Goal: Task Accomplishment & Management: Use online tool/utility

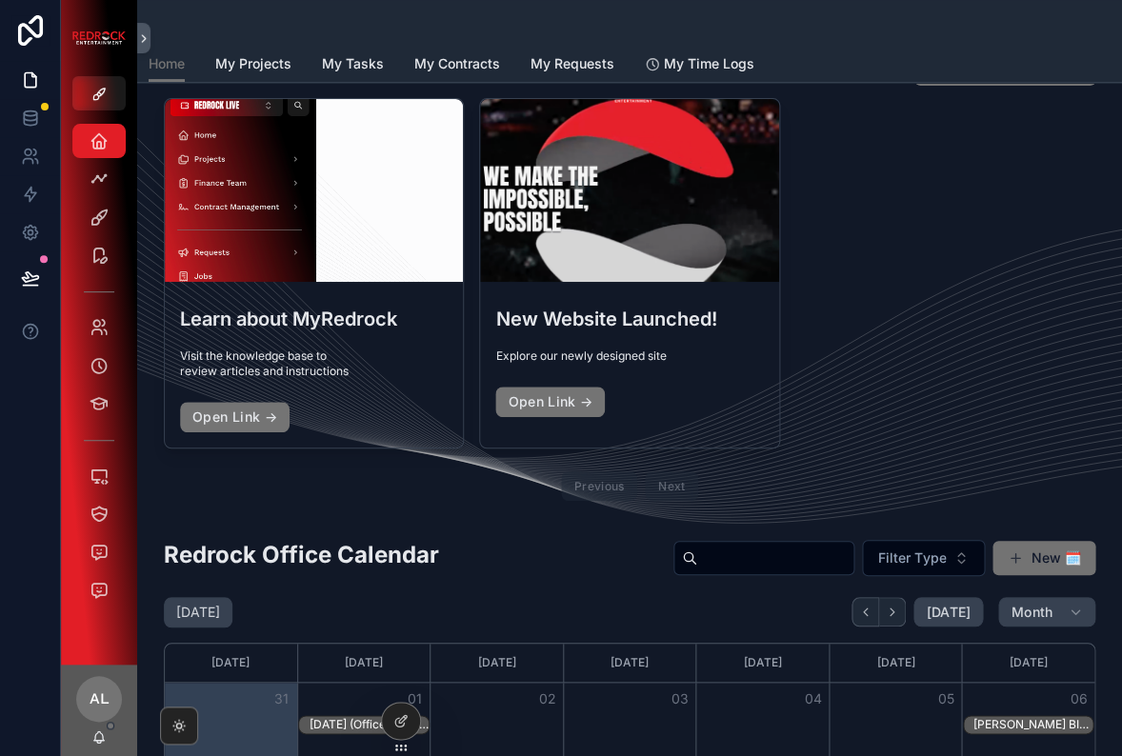
scroll to position [56, 0]
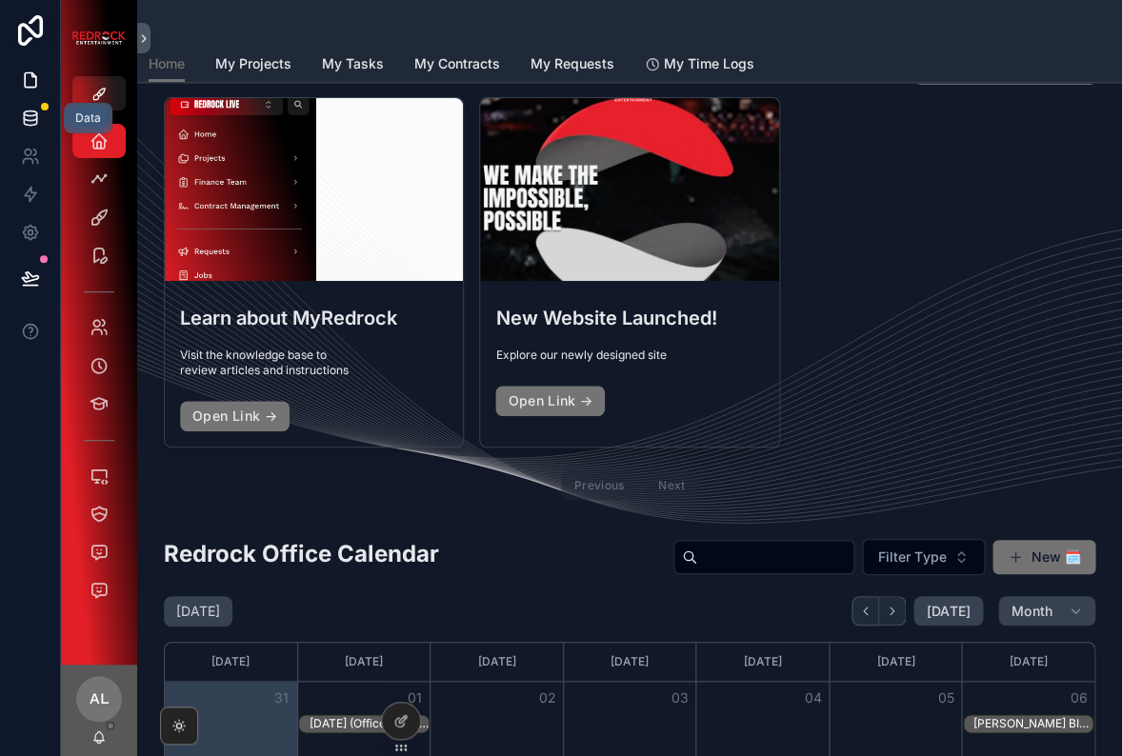
click at [32, 120] on icon at bounding box center [30, 117] width 12 height 8
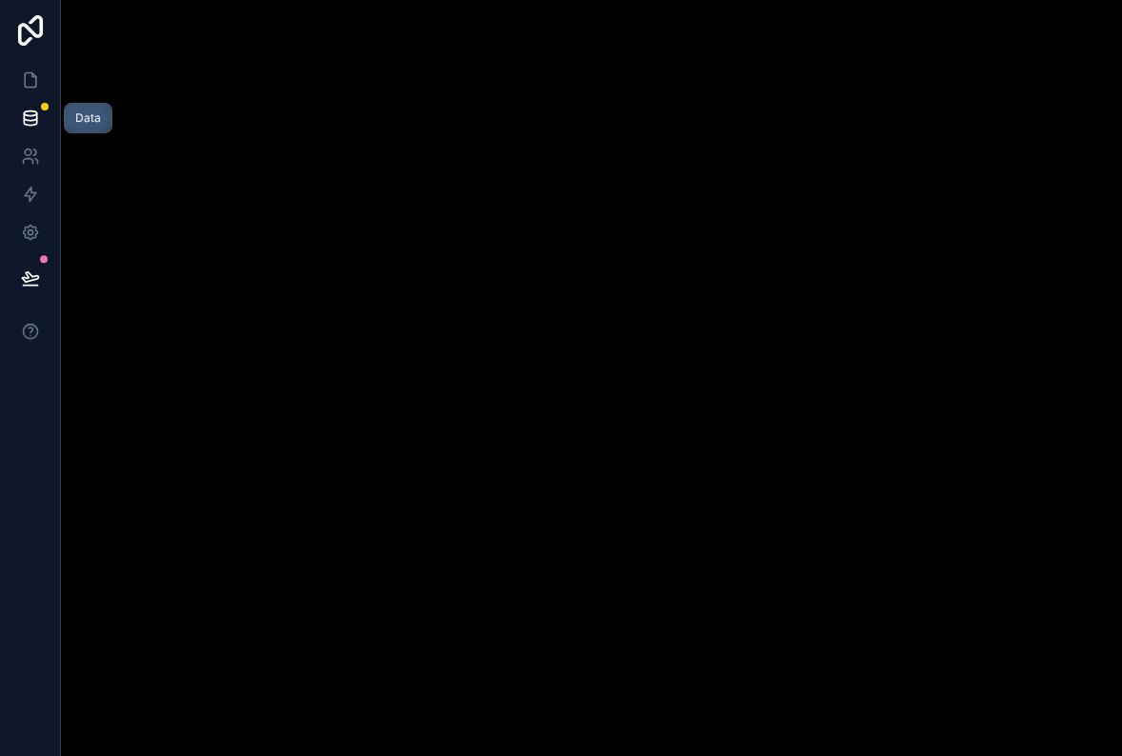
click at [32, 120] on icon at bounding box center [30, 117] width 12 height 8
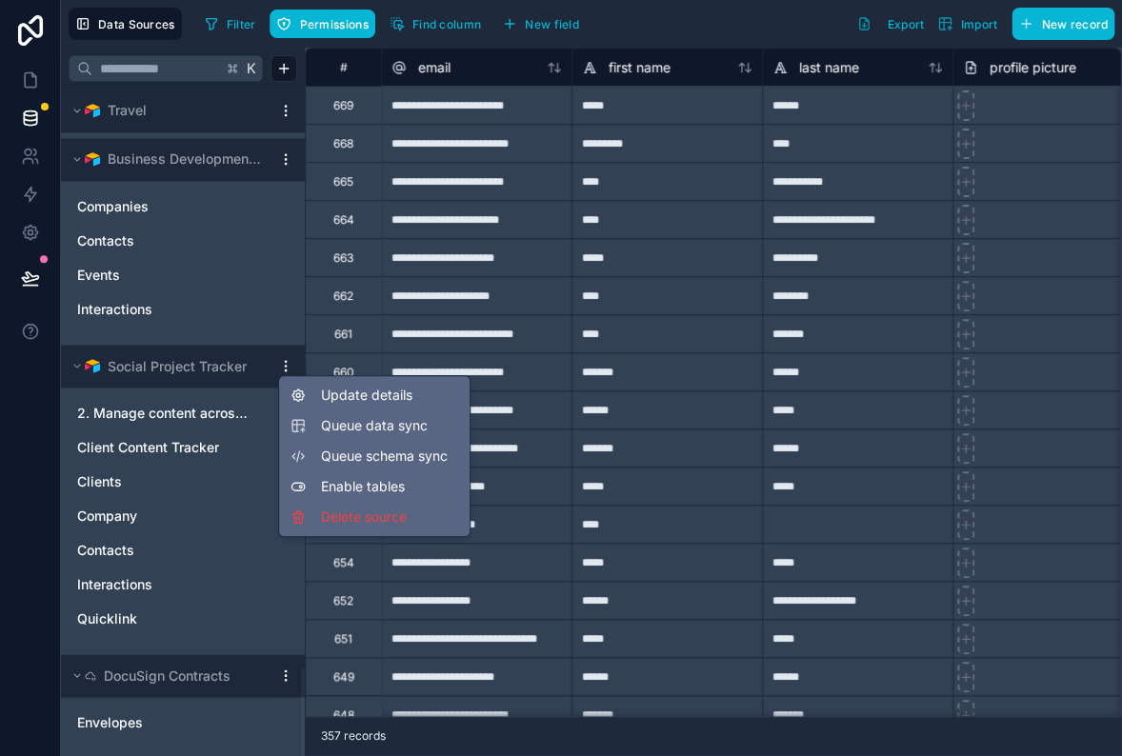
click at [287, 362] on html "Data Sources Filter Permissions Find column New field Export Import New record …" at bounding box center [561, 378] width 1122 height 756
click at [134, 365] on html "Data Sources Filter Permissions Find column New field Export Import New record …" at bounding box center [561, 378] width 1122 height 756
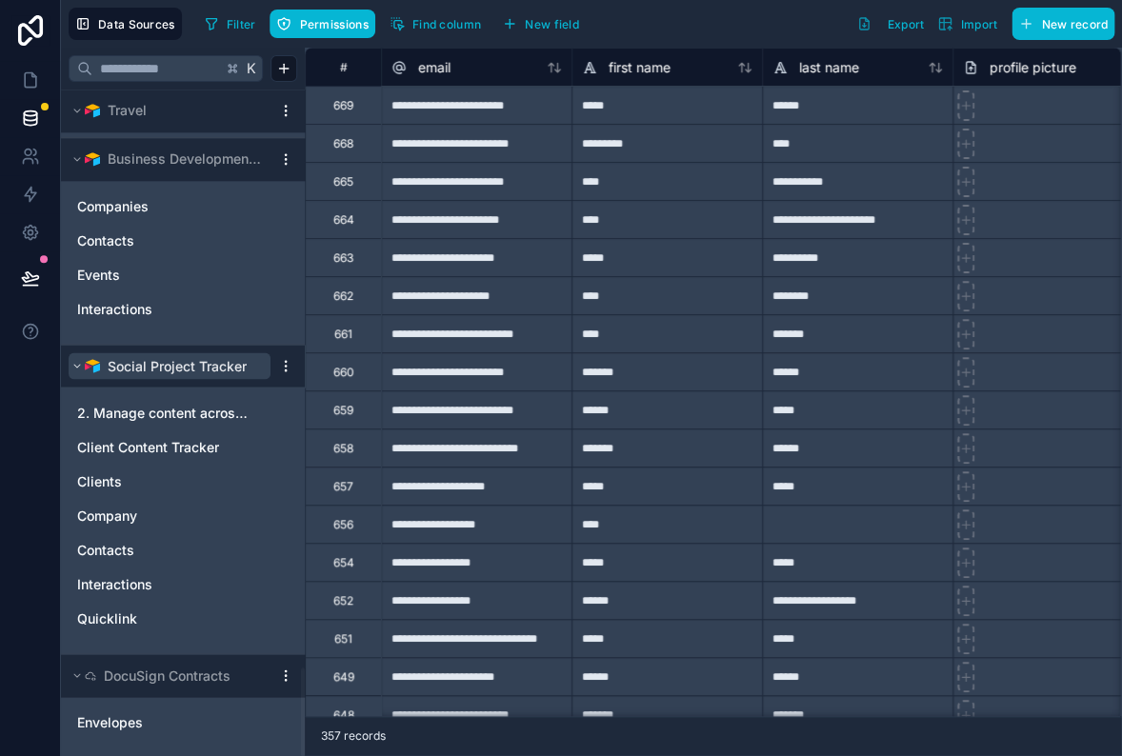
click at [178, 362] on span "Social Project Tracker" at bounding box center [177, 365] width 139 height 19
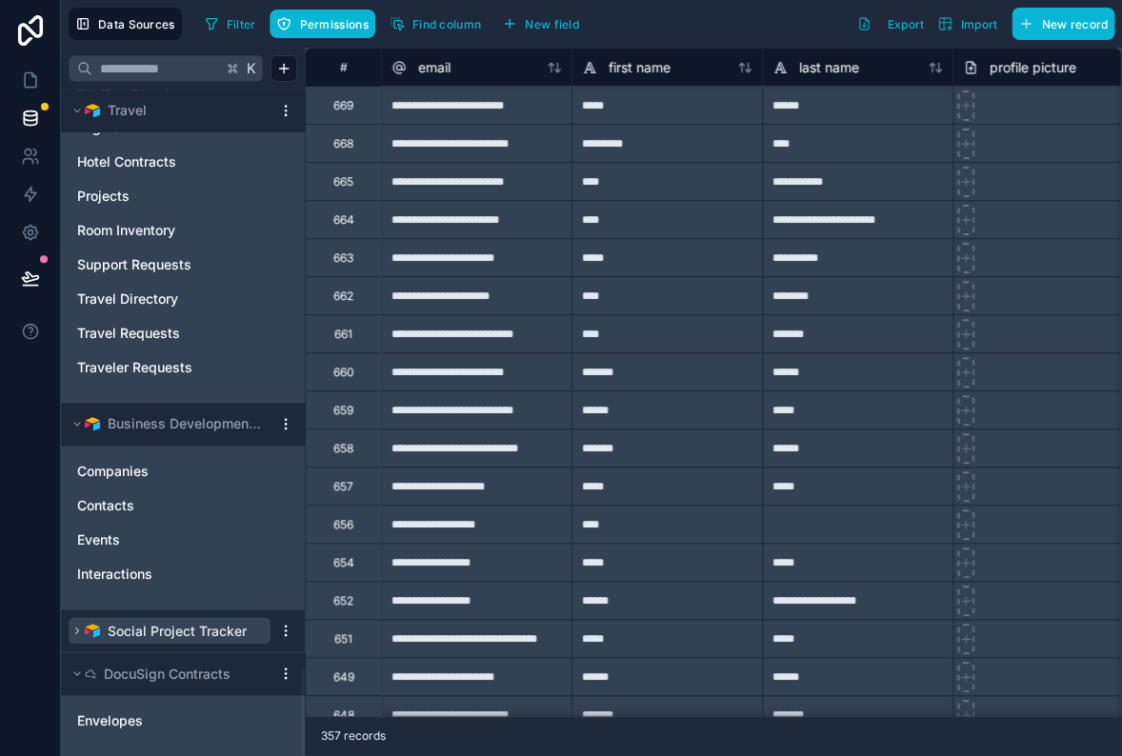
click at [178, 621] on span "Social Project Tracker" at bounding box center [177, 630] width 139 height 19
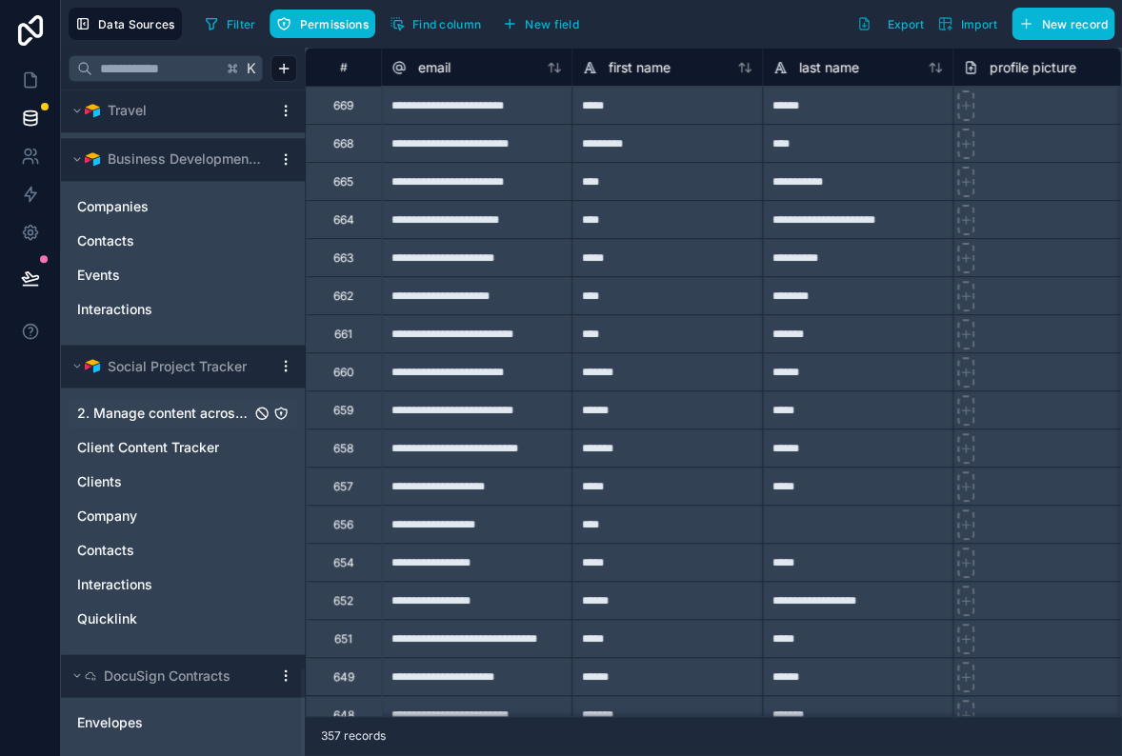
click at [161, 425] on div "2. Manage content across channels" at bounding box center [183, 413] width 229 height 30
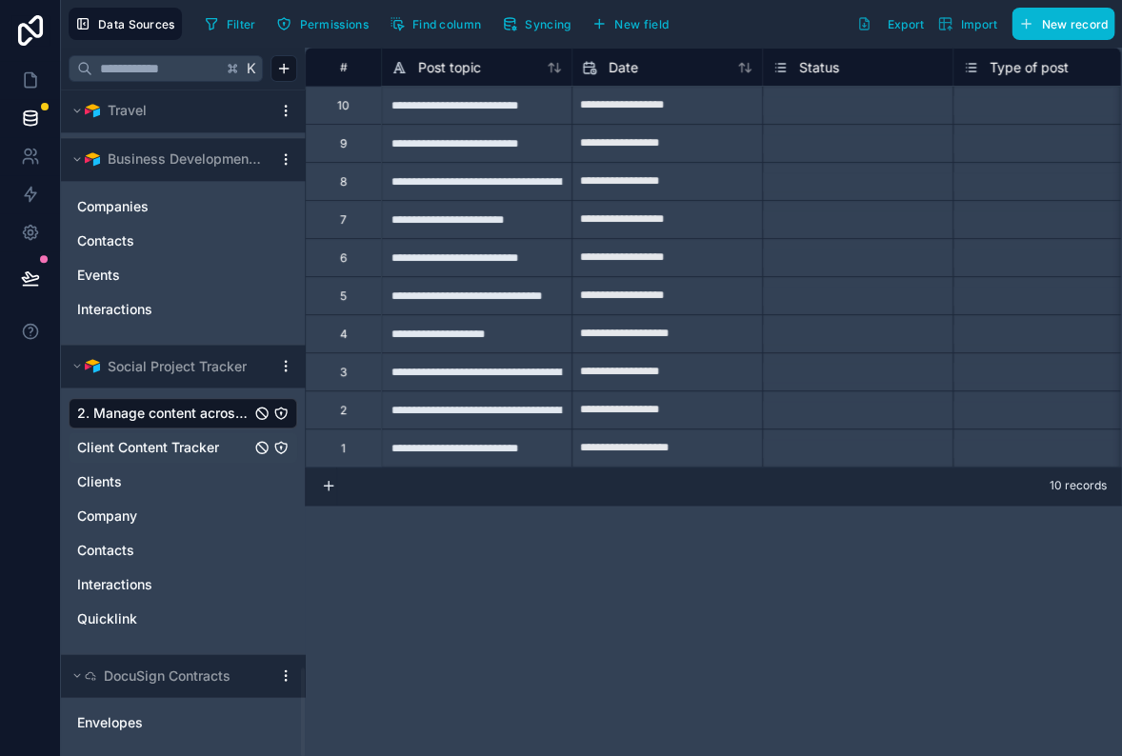
click at [161, 452] on span "Client Content Tracker" at bounding box center [148, 447] width 142 height 19
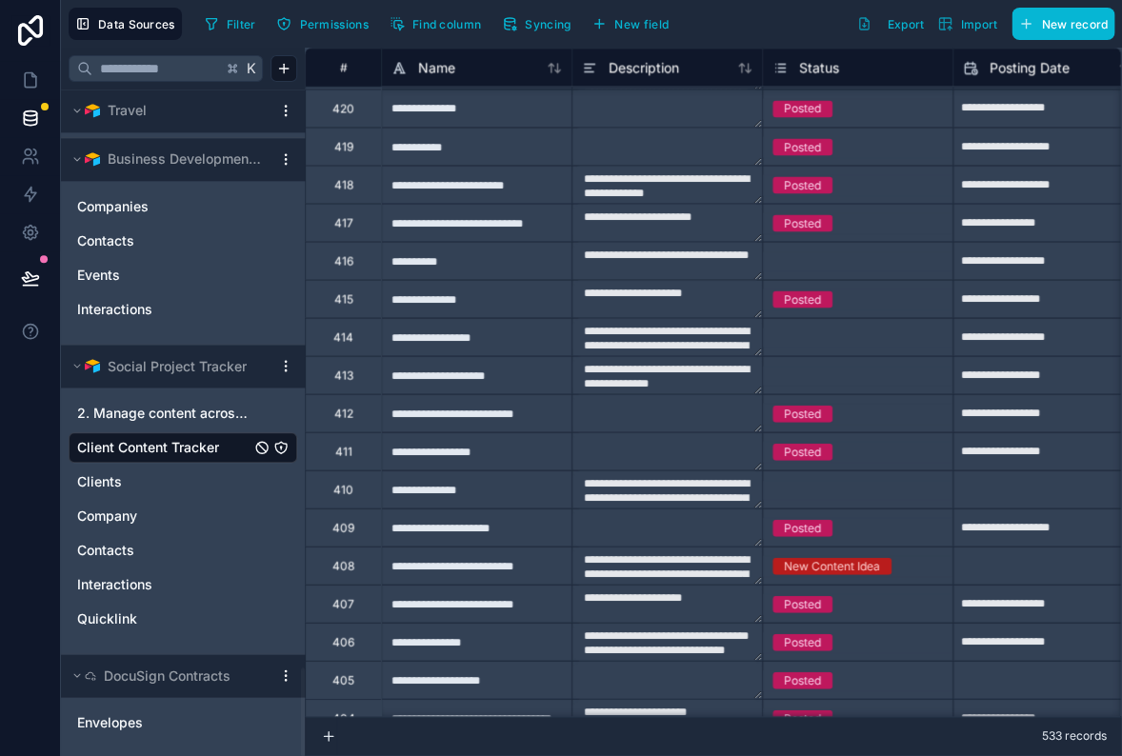
scroll to position [4529, 0]
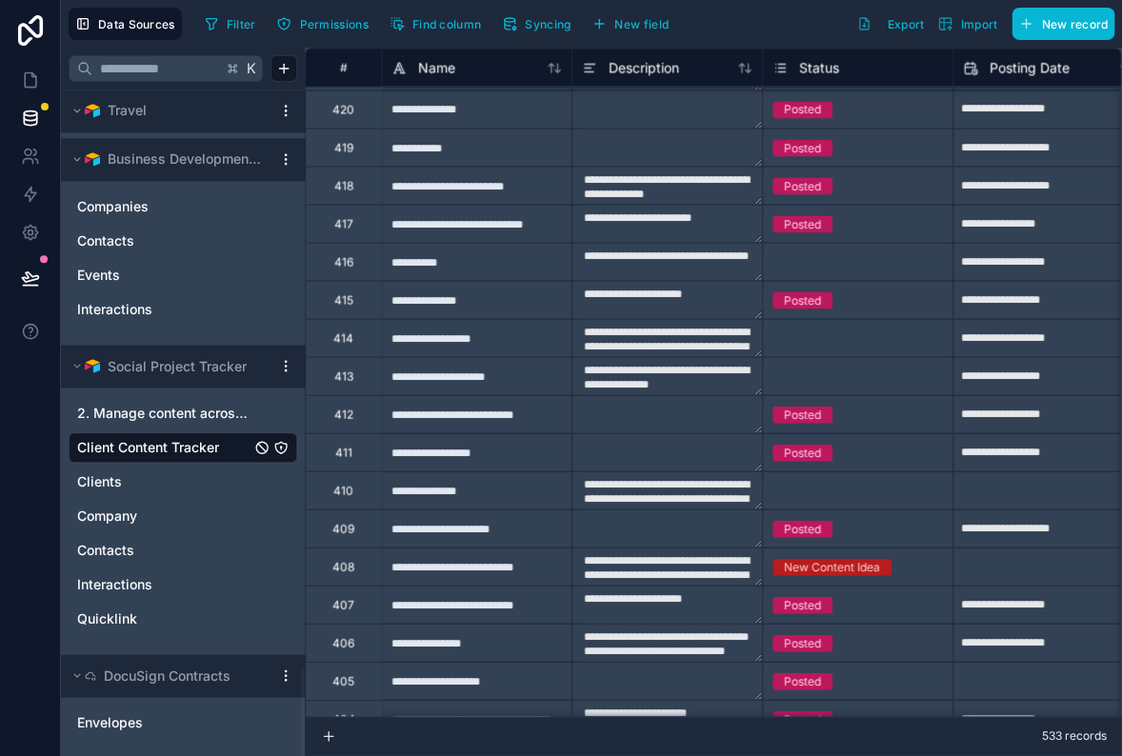
click at [280, 449] on icon "Client Content Tracker" at bounding box center [280, 447] width 15 height 15
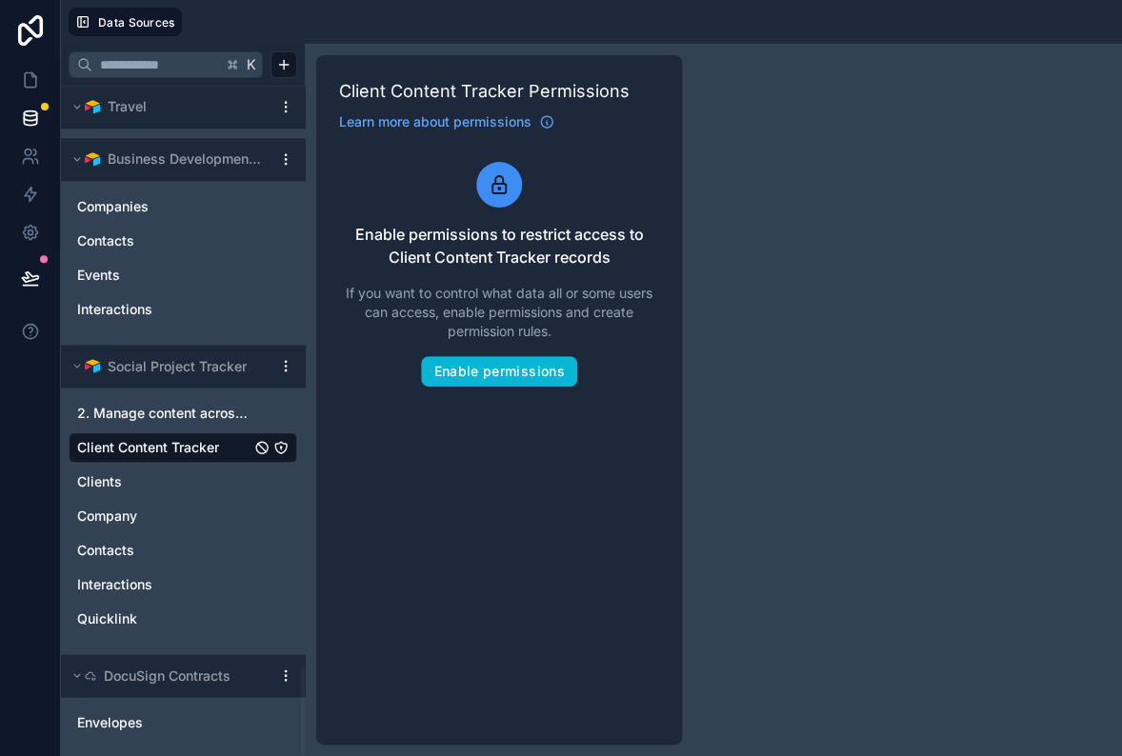
click at [373, 336] on span "If you want to control what data all or some users can access, enable permissio…" at bounding box center [499, 312] width 320 height 57
click at [190, 425] on div "2. Manage content across channels" at bounding box center [183, 413] width 229 height 30
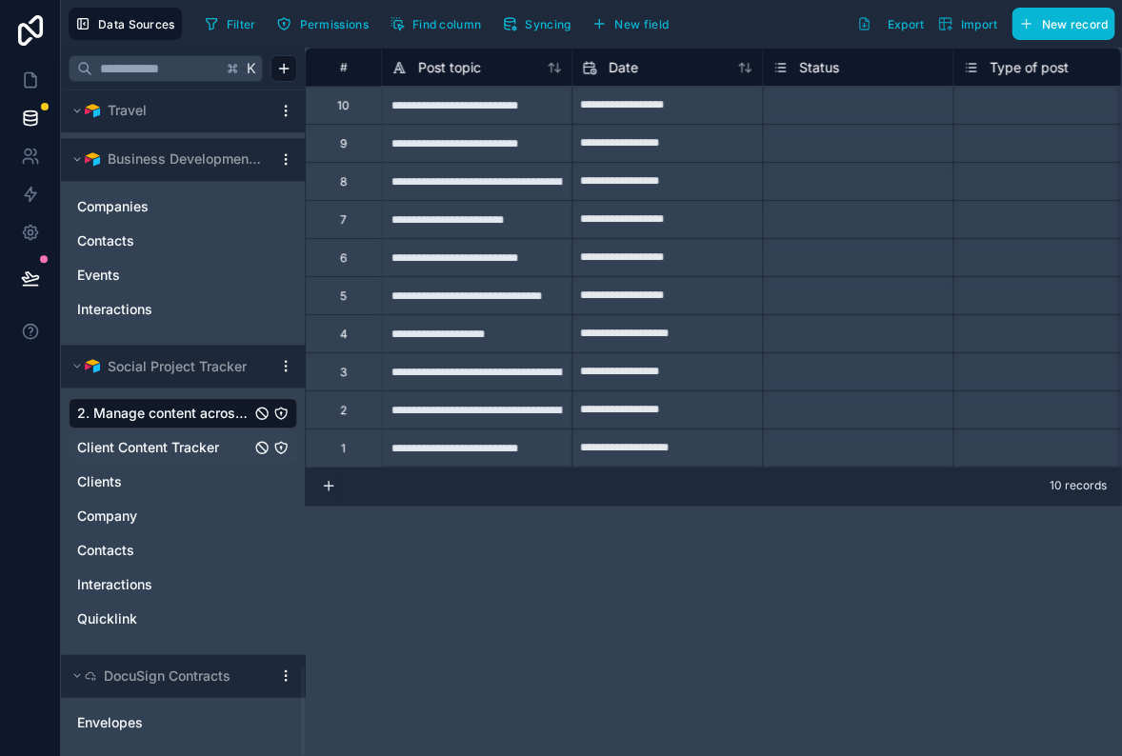
click at [162, 439] on span "Client Content Tracker" at bounding box center [148, 447] width 142 height 19
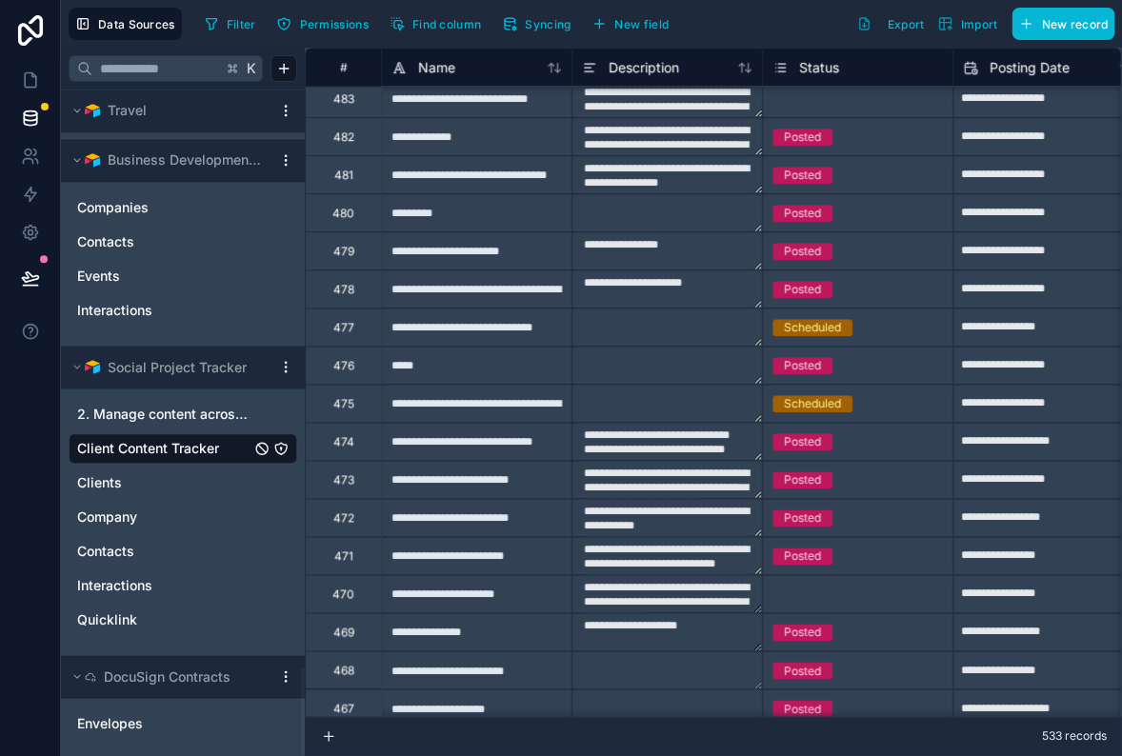
scroll to position [2146, 0]
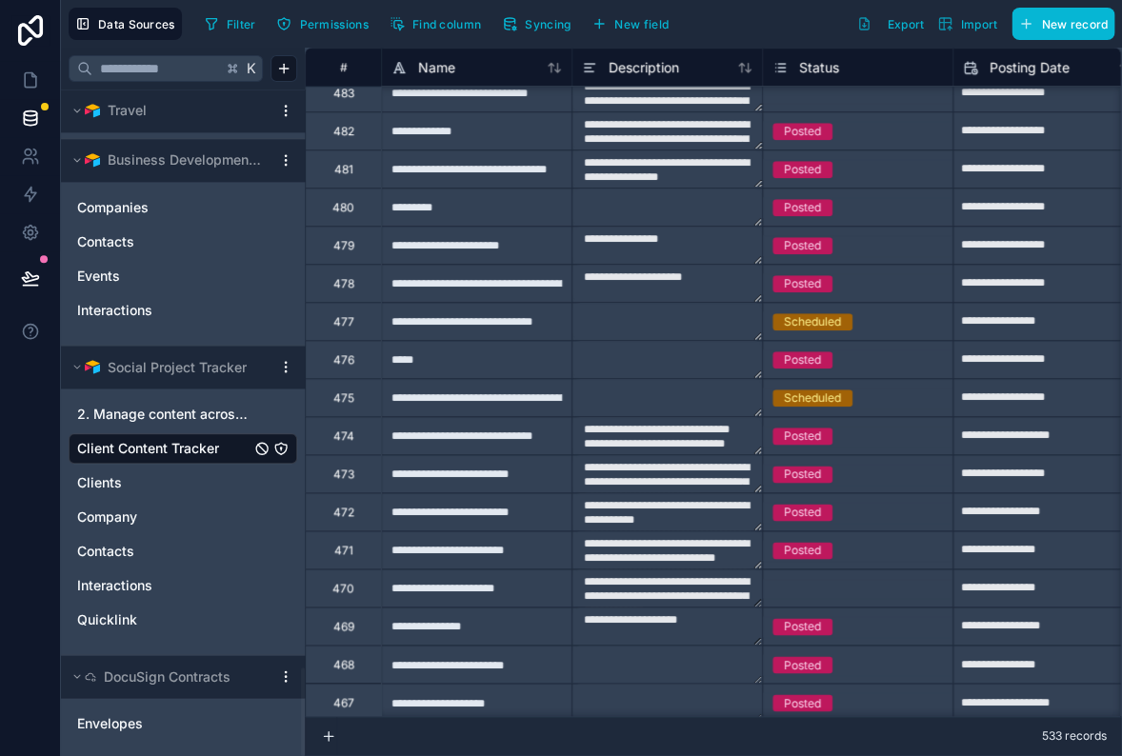
click at [286, 363] on html "Data Sources Filter Permissions Find column Syncing New field Export Import New…" at bounding box center [561, 378] width 1122 height 756
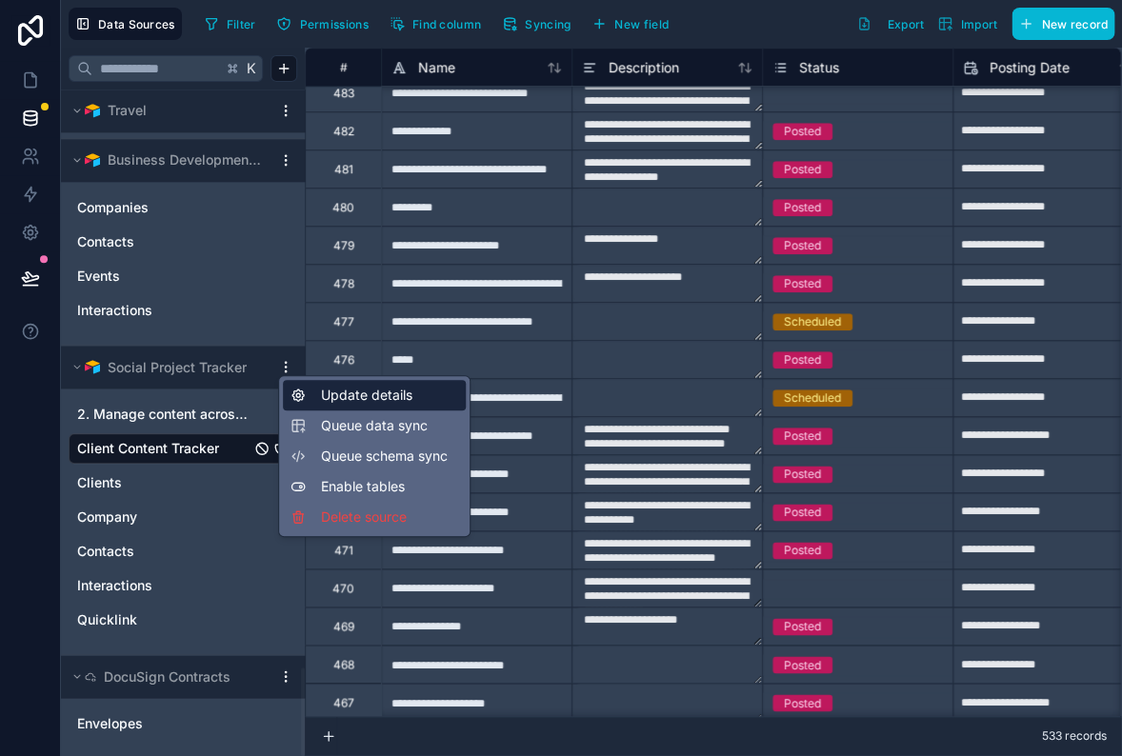
click at [302, 401] on icon at bounding box center [297, 395] width 15 height 15
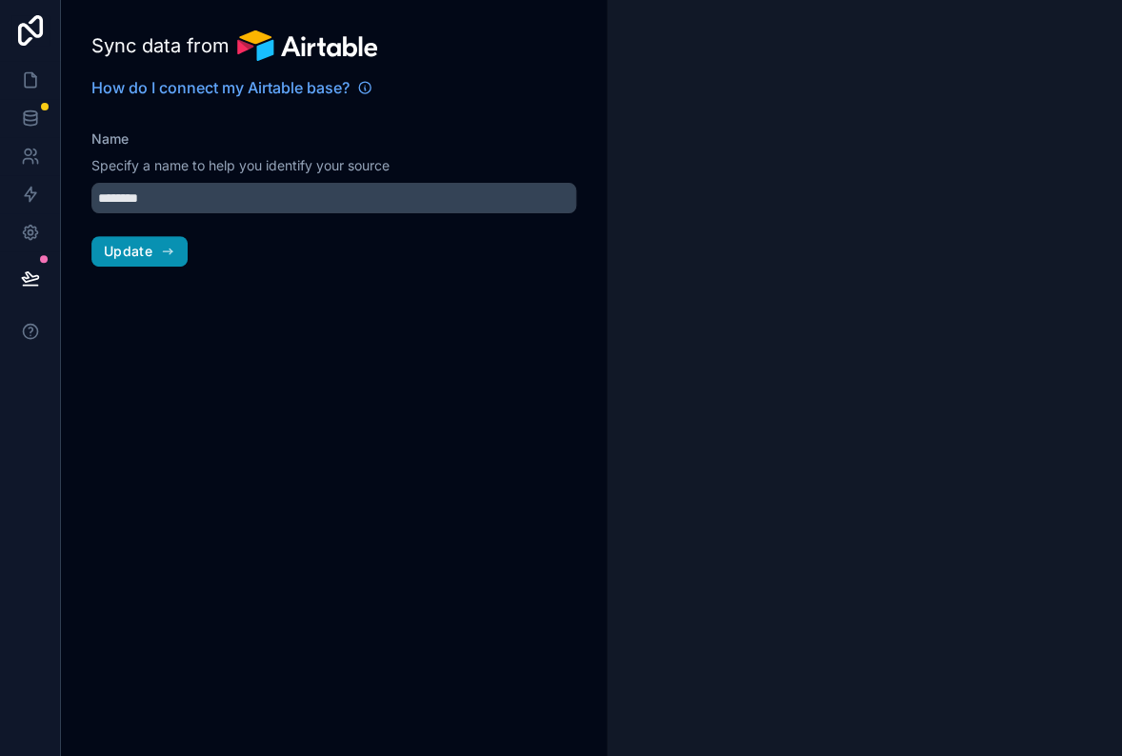
click at [152, 248] on button "Update" at bounding box center [139, 251] width 96 height 30
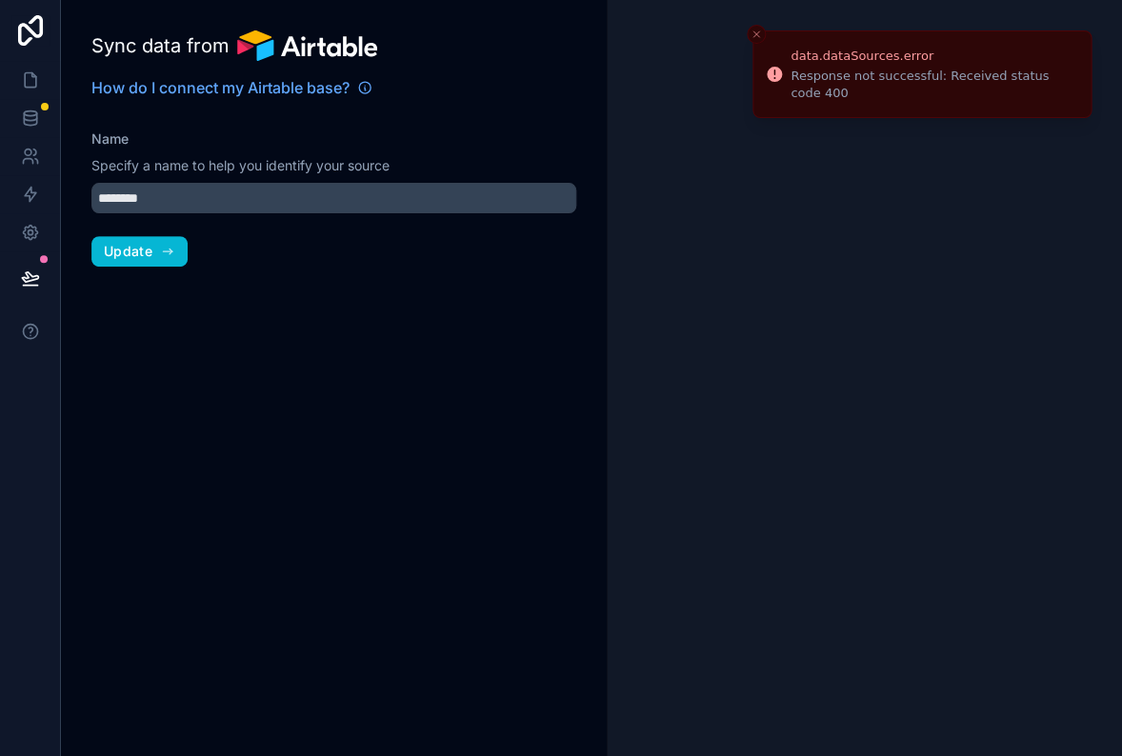
type input "**********"
click at [151, 259] on button "Update" at bounding box center [139, 251] width 96 height 30
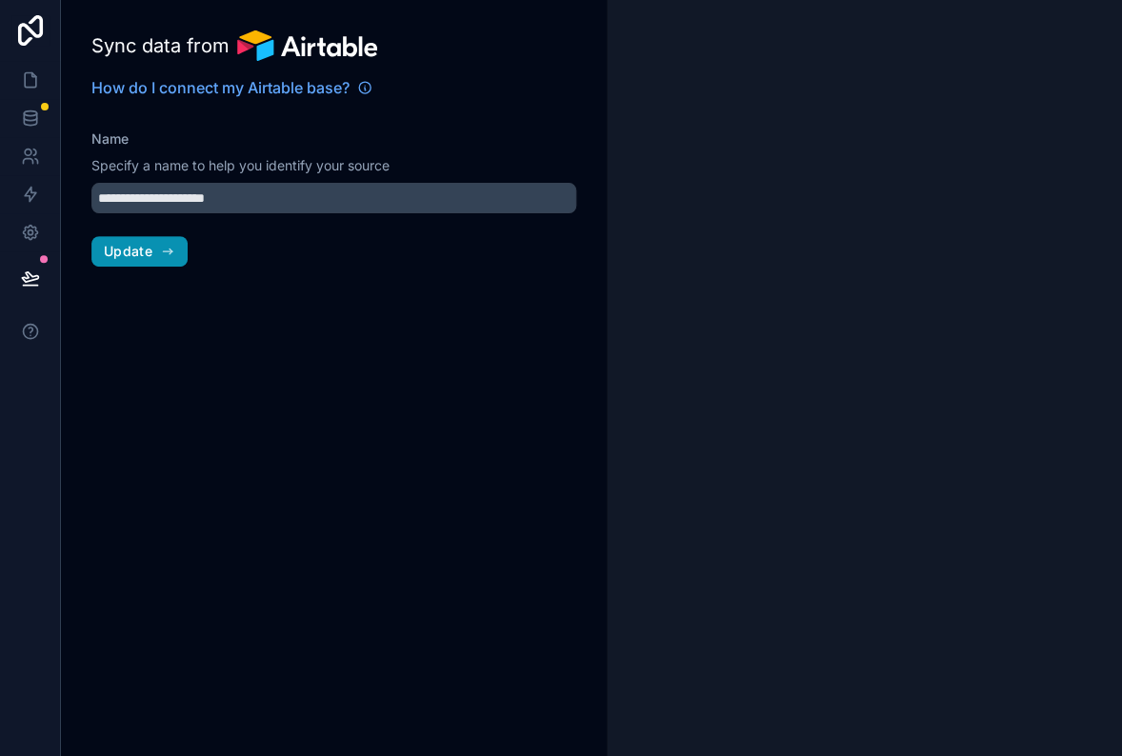
click at [150, 252] on span "Update" at bounding box center [128, 251] width 49 height 17
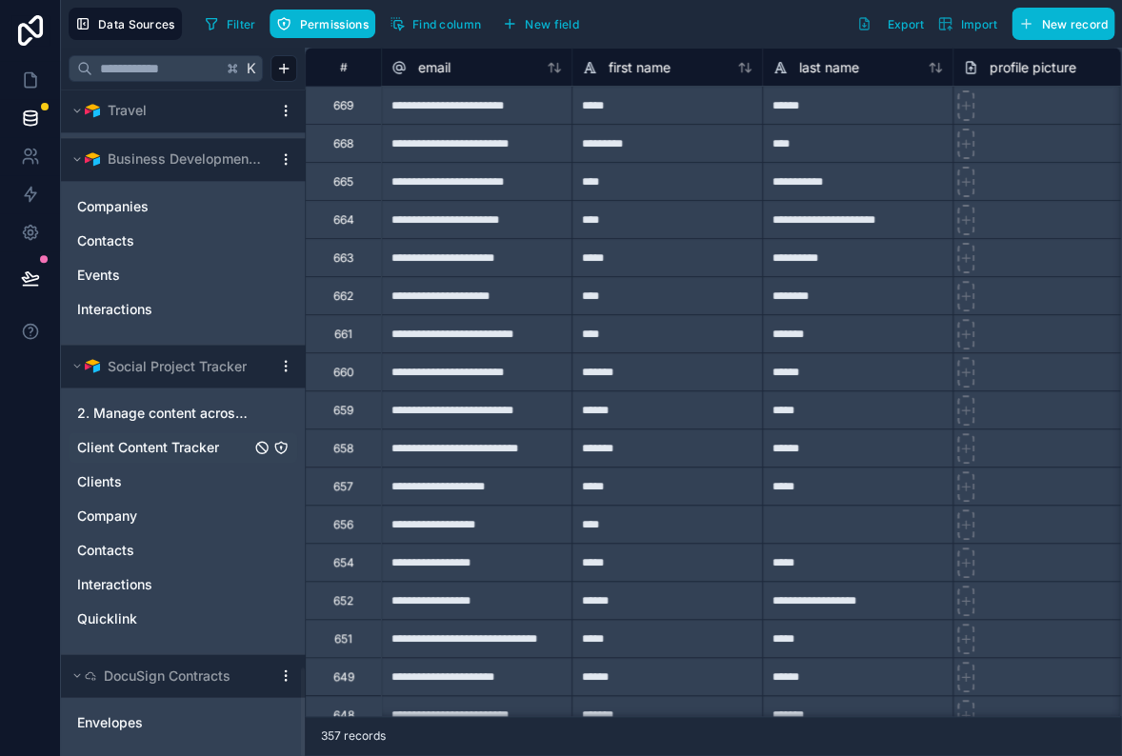
click at [167, 432] on div "Client Content Tracker" at bounding box center [183, 447] width 229 height 30
